Goal: Task Accomplishment & Management: Manage account settings

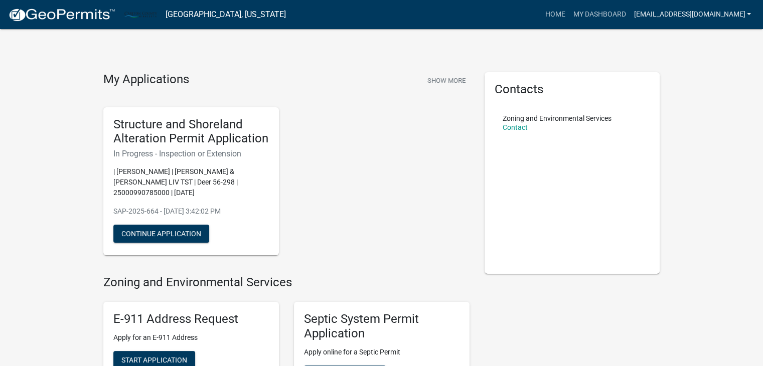
click at [748, 17] on link "[EMAIL_ADDRESS][DOMAIN_NAME]" at bounding box center [692, 14] width 125 height 19
click at [710, 72] on link "Logout" at bounding box center [715, 74] width 80 height 24
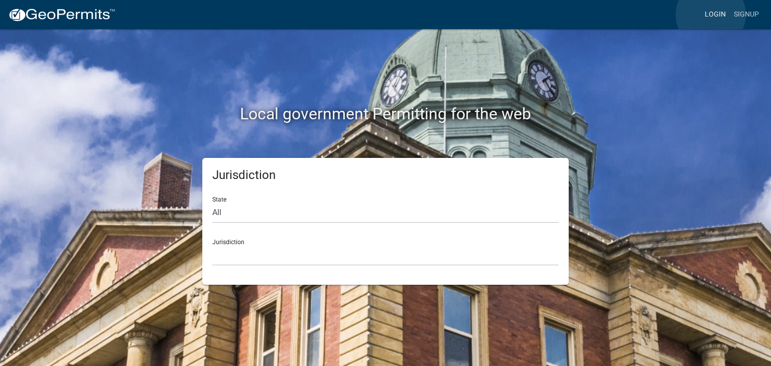
click at [710, 15] on link "Login" at bounding box center [714, 14] width 29 height 19
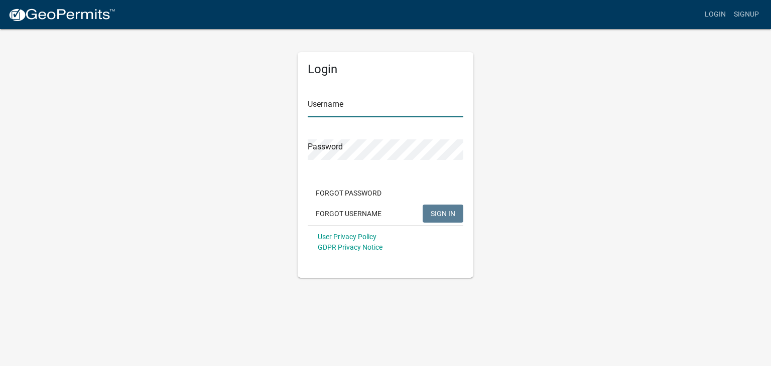
type input "AllEnergySolar"
click at [469, 124] on div "Login Username AllEnergySolar Password Forgot Password Forgot Username SIGN IN …" at bounding box center [386, 165] width 176 height 226
click at [451, 215] on span "SIGN IN" at bounding box center [442, 213] width 25 height 8
